Goal: Transaction & Acquisition: Purchase product/service

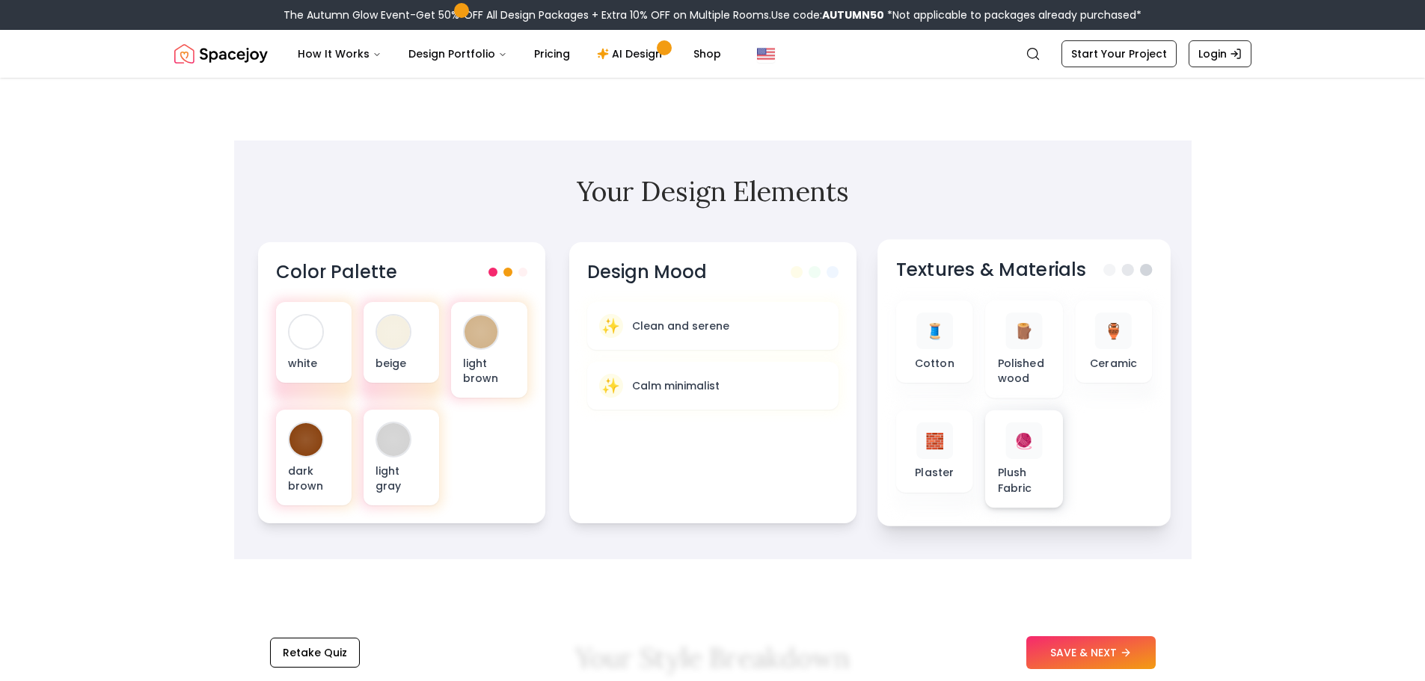
scroll to position [673, 0]
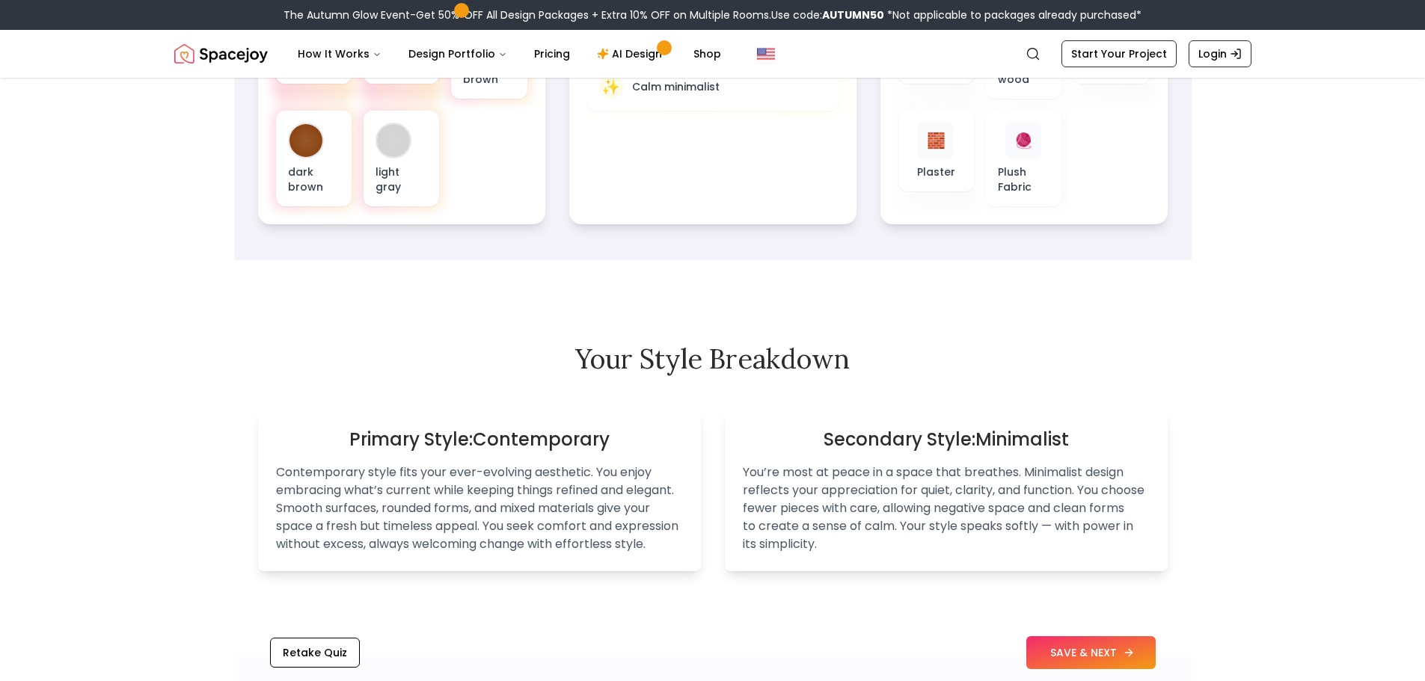
click at [1121, 656] on button "SAVE & NEXT" at bounding box center [1090, 653] width 129 height 33
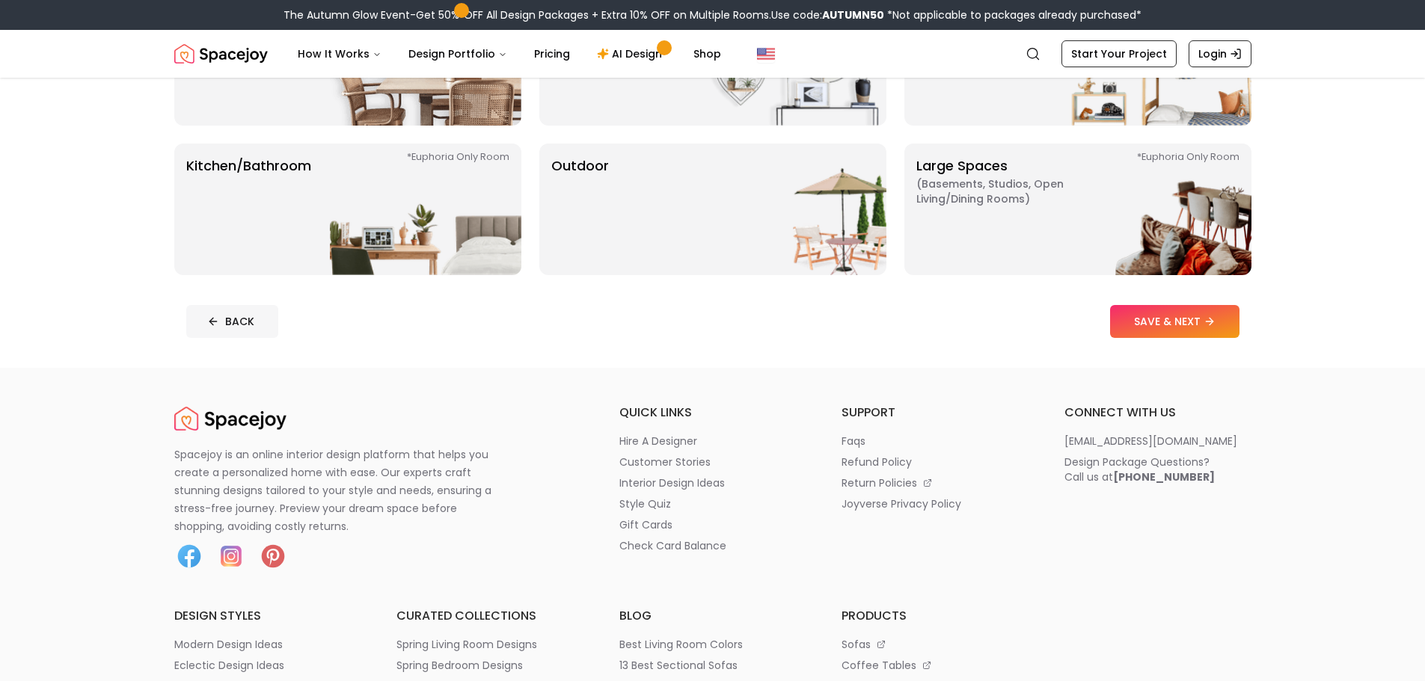
scroll to position [374, 0]
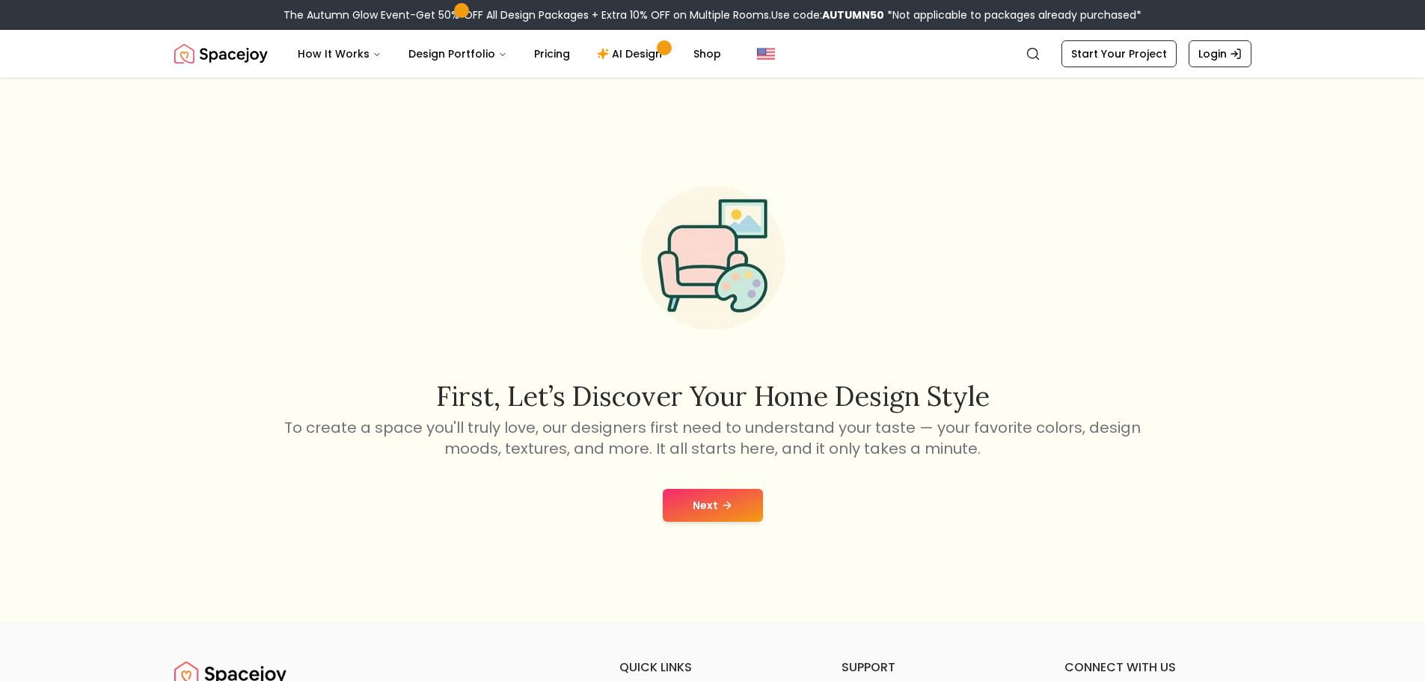
click at [717, 509] on button "Next" at bounding box center [713, 505] width 100 height 33
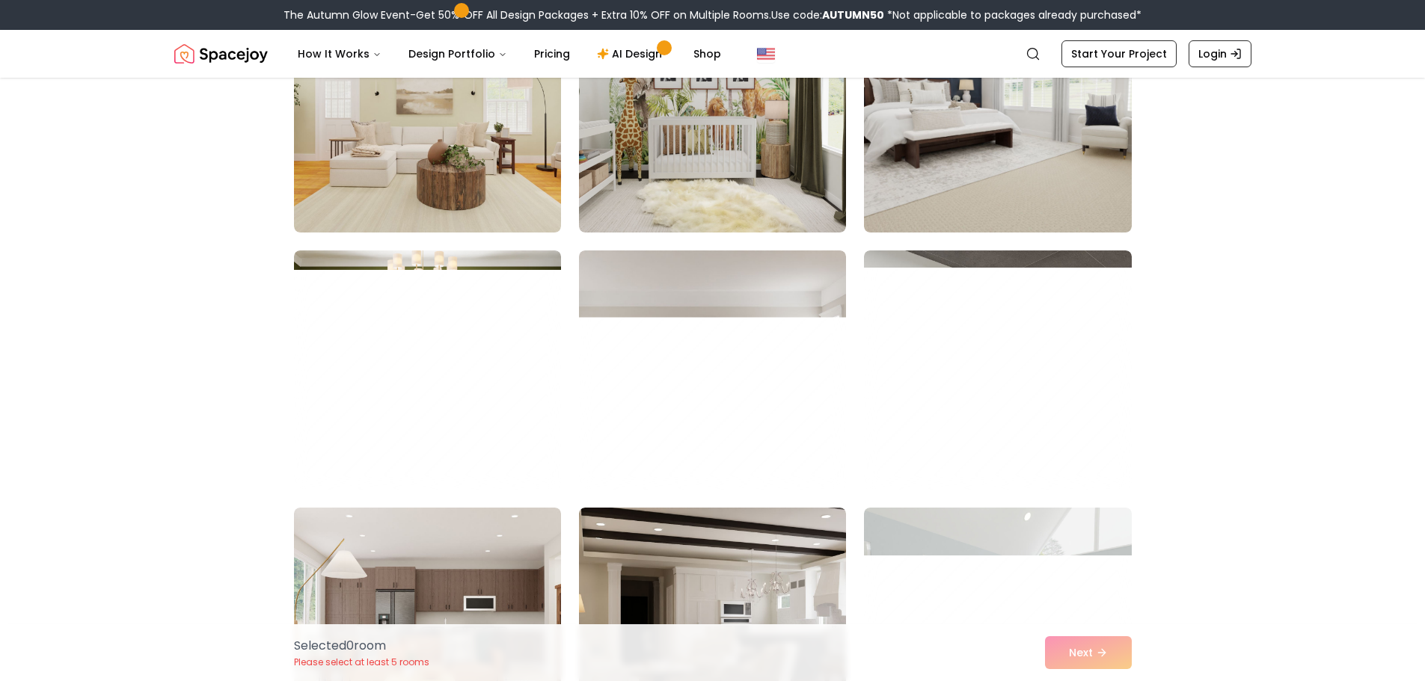
scroll to position [1870, 0]
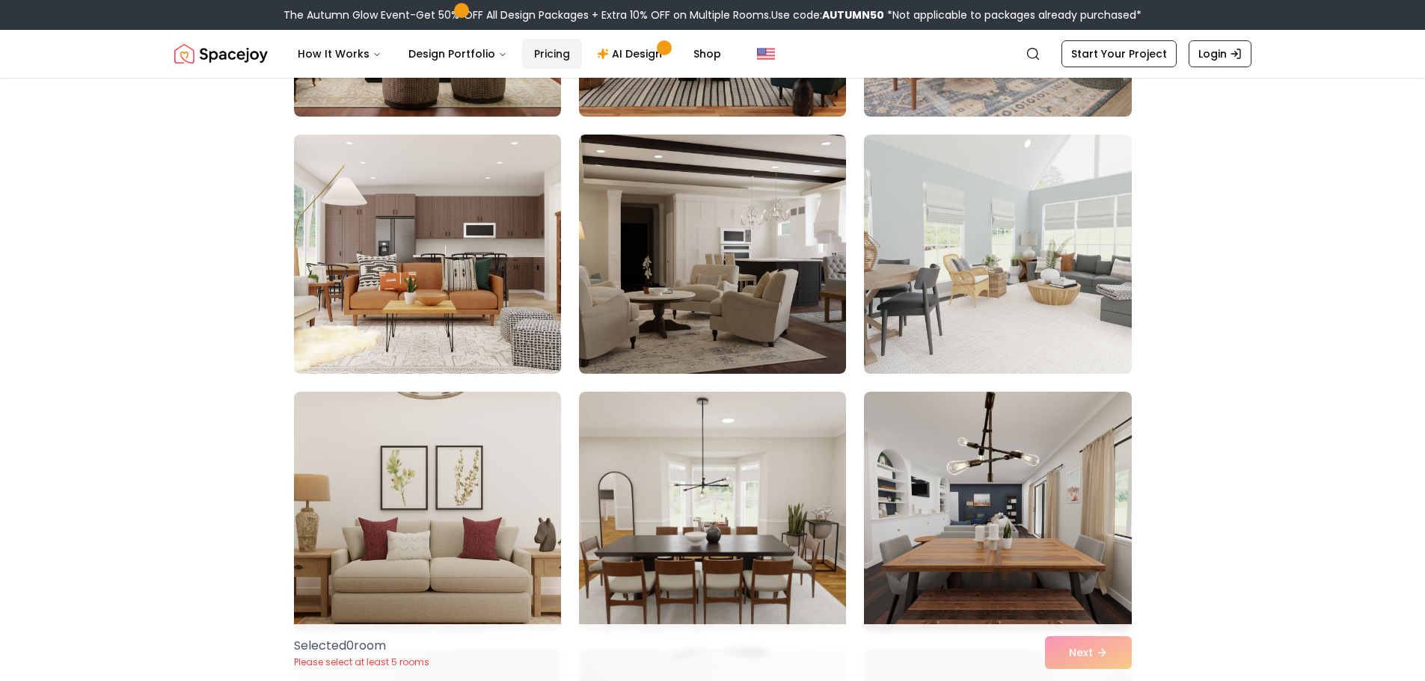
click at [547, 54] on link "Pricing" at bounding box center [552, 54] width 60 height 30
